Goal: Task Accomplishment & Management: Manage account settings

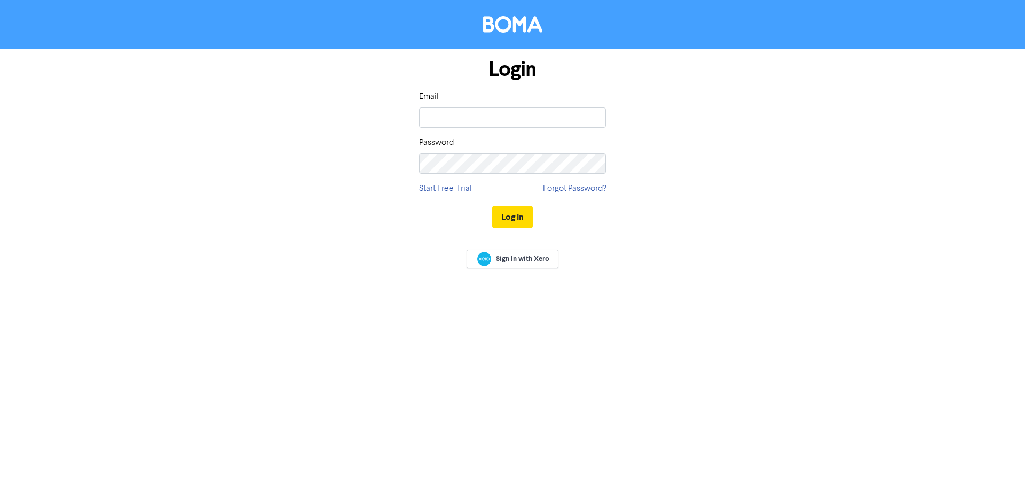
drag, startPoint x: 977, startPoint y: 249, endPoint x: 977, endPoint y: 240, distance: 9.6
click at [977, 248] on div "Sign In with Xero" at bounding box center [512, 260] width 1025 height 42
click at [488, 123] on input "email" at bounding box center [512, 117] width 187 height 20
click at [512, 217] on button "Log In" at bounding box center [512, 217] width 41 height 22
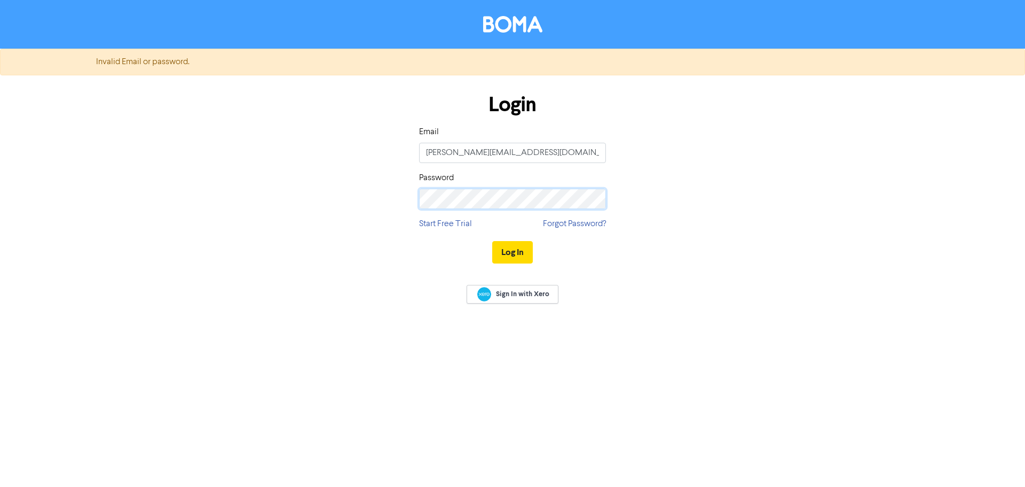
click at [278, 197] on div "Login Email [PERSON_NAME][EMAIL_ADDRESS][DOMAIN_NAME] Password Start Free Trial…" at bounding box center [512, 179] width 609 height 190
click at [514, 259] on button "Log In" at bounding box center [512, 252] width 41 height 22
drag, startPoint x: 538, startPoint y: 152, endPoint x: 191, endPoint y: 110, distance: 349.7
click at [202, 109] on form "Invalid Email or password. Login Email [PERSON_NAME][EMAIL_ADDRESS][DOMAIN_NAME…" at bounding box center [512, 161] width 1025 height 225
paste input "Blackjet101"
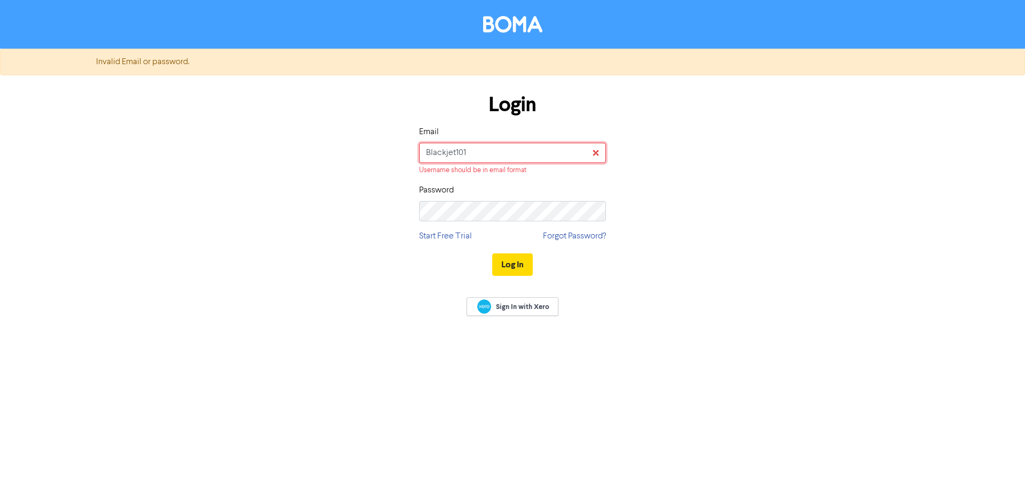
type input "Blackjet101"
drag, startPoint x: 498, startPoint y: 155, endPoint x: 292, endPoint y: 136, distance: 207.6
click at [304, 137] on div "Login Email Blackjet101 Username should be in email format Password Start Free …" at bounding box center [512, 185] width 609 height 202
drag, startPoint x: 629, startPoint y: 135, endPoint x: 556, endPoint y: 151, distance: 74.8
click at [620, 137] on div "Login Email Blackjet101 Username should be in email format Password Start Free …" at bounding box center [512, 185] width 609 height 202
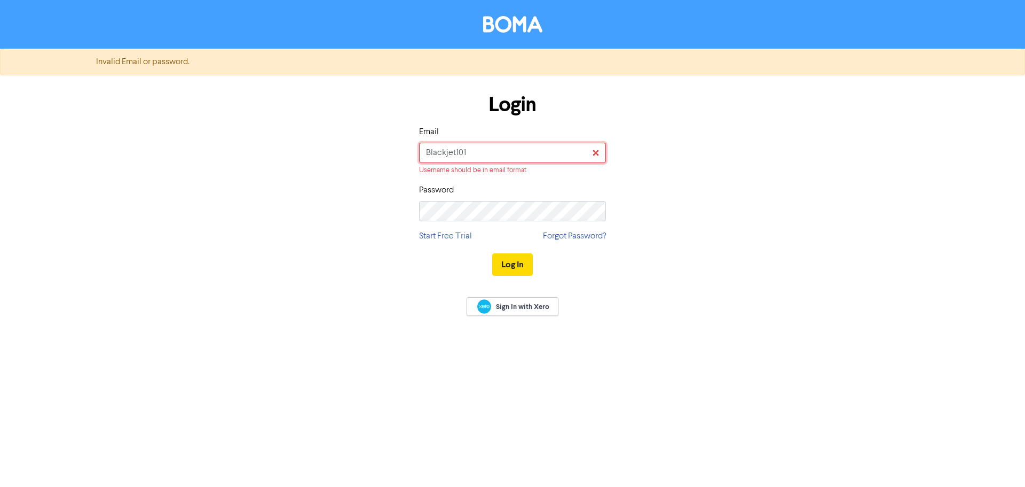
drag, startPoint x: 492, startPoint y: 151, endPoint x: 238, endPoint y: 131, distance: 255.0
click at [240, 131] on div "Login Email Blackjet101 Username should be in email format Password Start Free …" at bounding box center [512, 185] width 609 height 202
drag, startPoint x: 551, startPoint y: 159, endPoint x: 319, endPoint y: 136, distance: 232.9
click at [319, 136] on div "Login Email Blackjet101 Username should be in email format Password Start Free …" at bounding box center [512, 185] width 609 height 202
drag, startPoint x: 526, startPoint y: 169, endPoint x: 482, endPoint y: 157, distance: 46.0
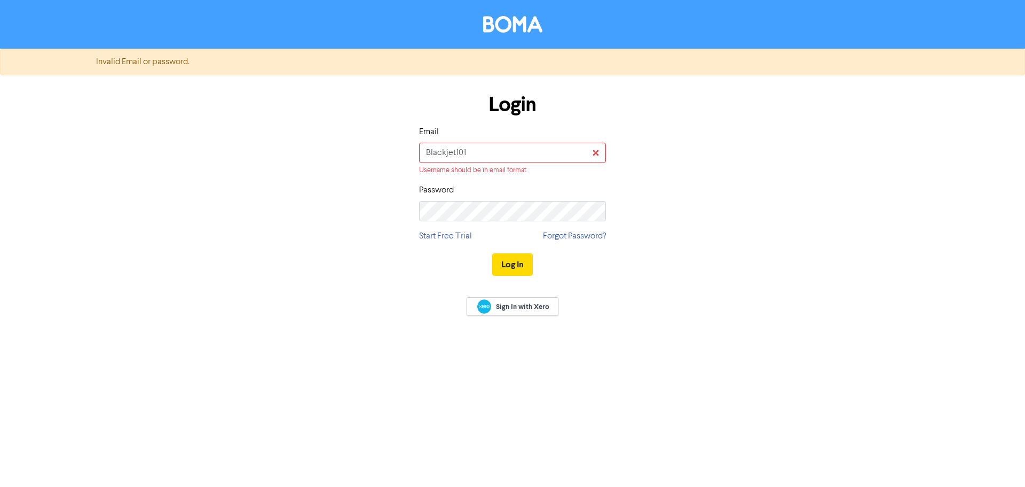
click at [521, 168] on div "Username should be in email format" at bounding box center [512, 170] width 187 height 10
click at [486, 147] on input "Blackjet101" at bounding box center [512, 153] width 187 height 20
drag, startPoint x: 482, startPoint y: 148, endPoint x: 268, endPoint y: 135, distance: 214.6
click at [269, 133] on div "Login Email Blackjet101 Username should be in email format Password Start Free …" at bounding box center [512, 185] width 609 height 202
click at [323, 197] on div "Login Email Username should not be empty Password Start Free Trial Forgot Passw…" at bounding box center [512, 185] width 609 height 202
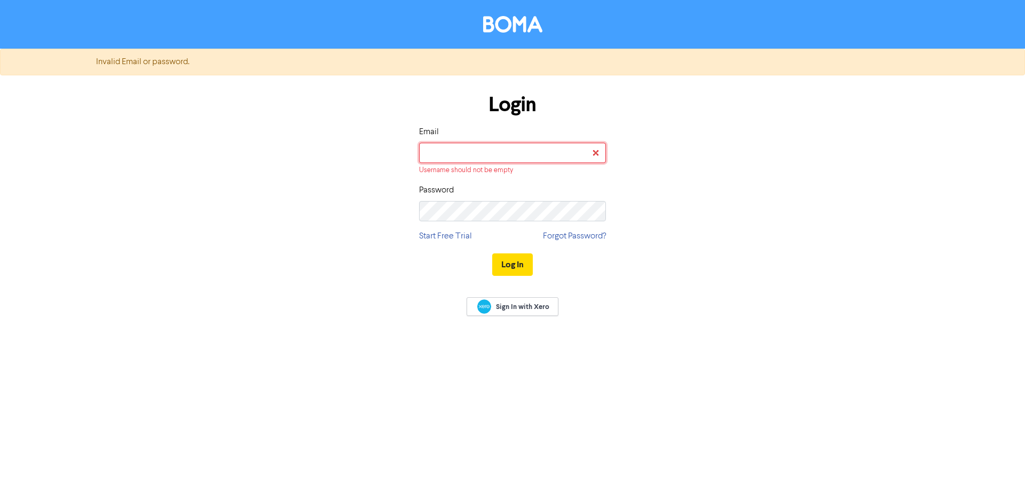
click at [450, 146] on input "email" at bounding box center [512, 153] width 187 height 20
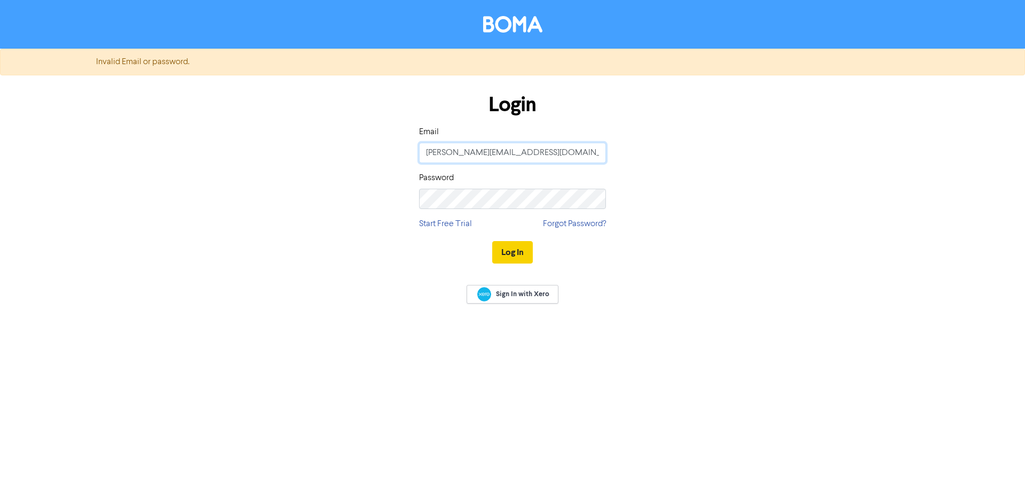
type input "[PERSON_NAME][EMAIL_ADDRESS][DOMAIN_NAME]"
click at [505, 246] on button "Log In" at bounding box center [512, 252] width 41 height 22
